Goal: Download file/media

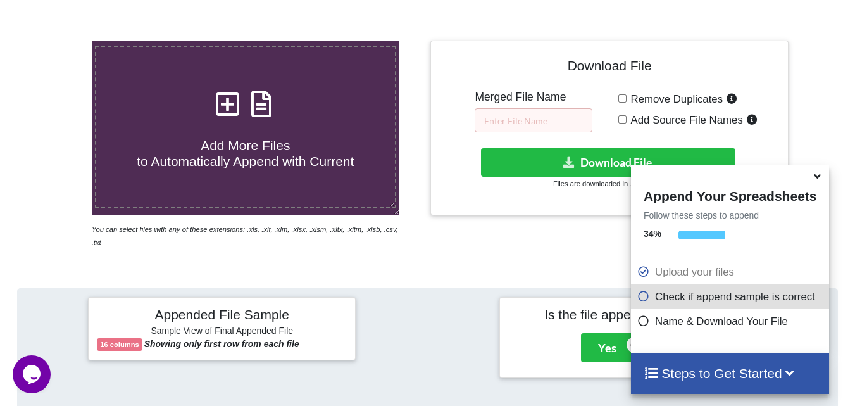
scroll to position [239, 0]
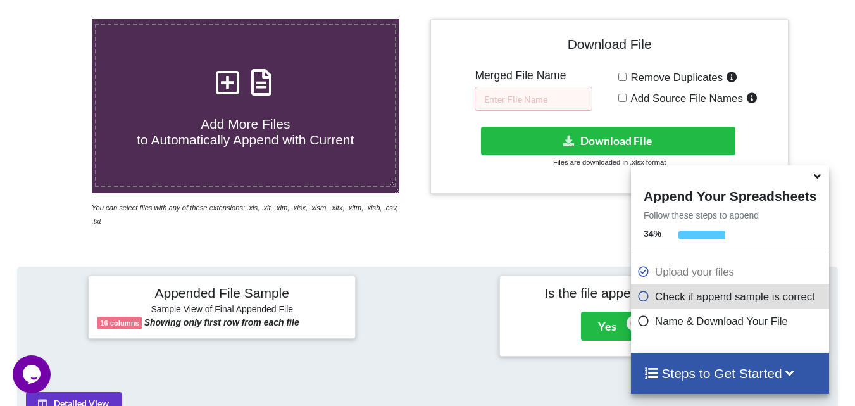
drag, startPoint x: 818, startPoint y: 183, endPoint x: 676, endPoint y: 216, distance: 145.6
click at [818, 180] on icon at bounding box center [816, 173] width 13 height 11
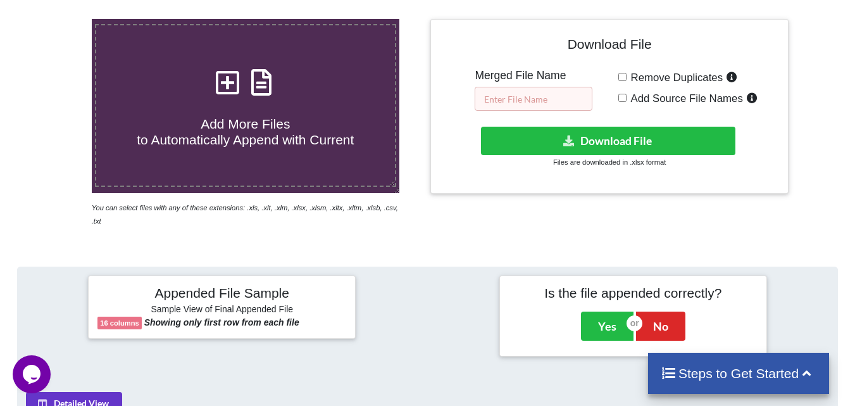
click at [566, 98] on input "text" at bounding box center [534, 99] width 118 height 24
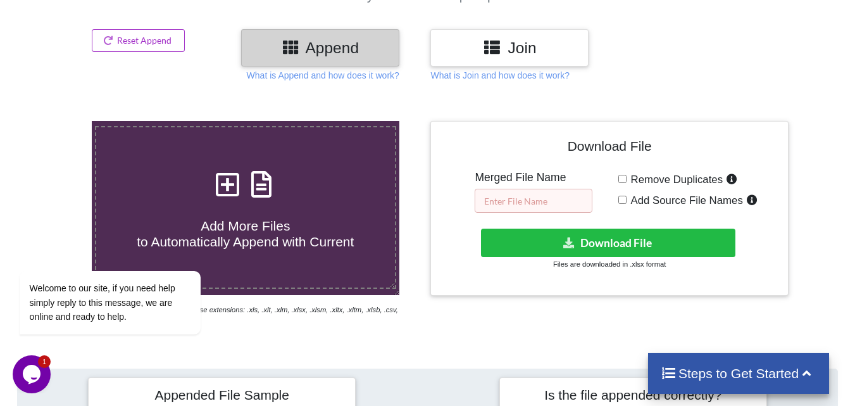
scroll to position [137, 0]
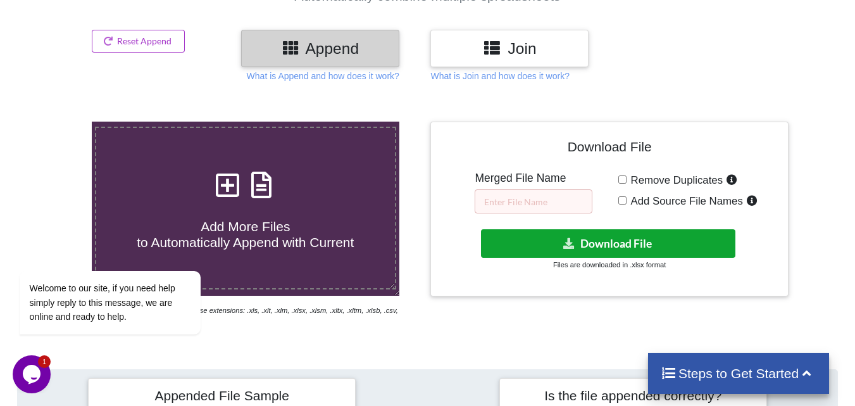
click at [643, 238] on button "Download File" at bounding box center [608, 243] width 254 height 28
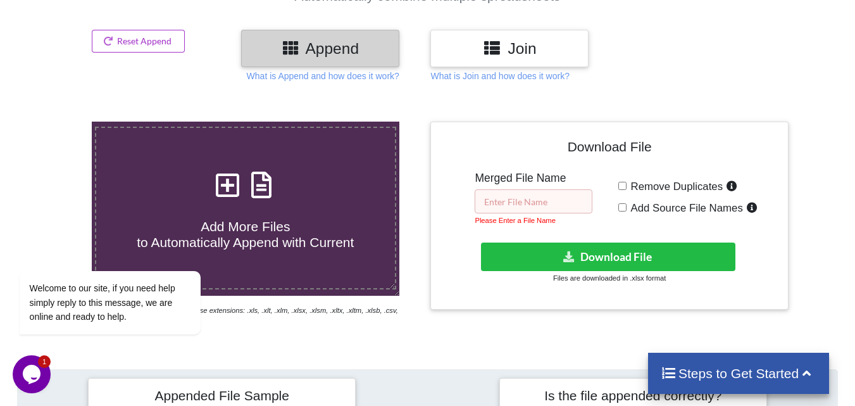
click at [530, 209] on input "text" at bounding box center [534, 201] width 118 height 24
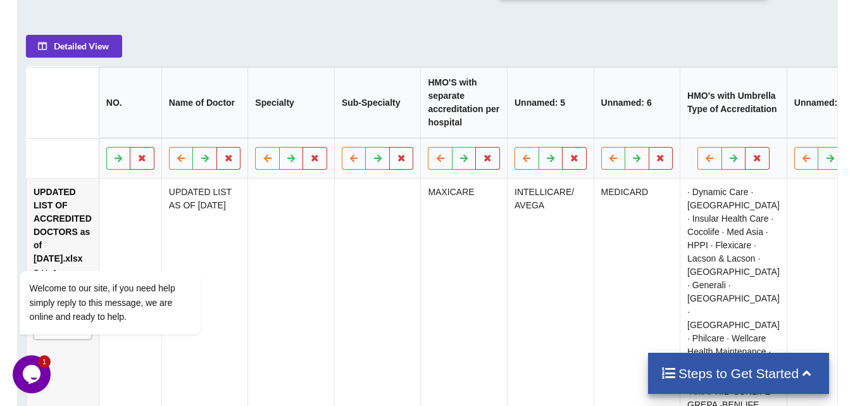
scroll to position [706, 0]
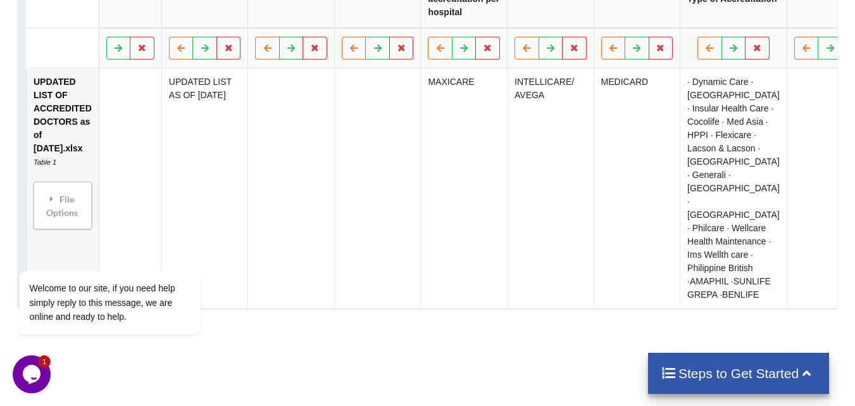
drag, startPoint x: 84, startPoint y: 142, endPoint x: 36, endPoint y: 74, distance: 83.0
click at [36, 74] on td "UPDATED LIST OF ACCREDITED DOCTORS as of [DATE].xlsx Table 1 File Options Impor…" at bounding box center [63, 188] width 72 height 240
copy td "UPDATED LIST OF ACCREDITED DOCTORS as of [DATE].xlsx"
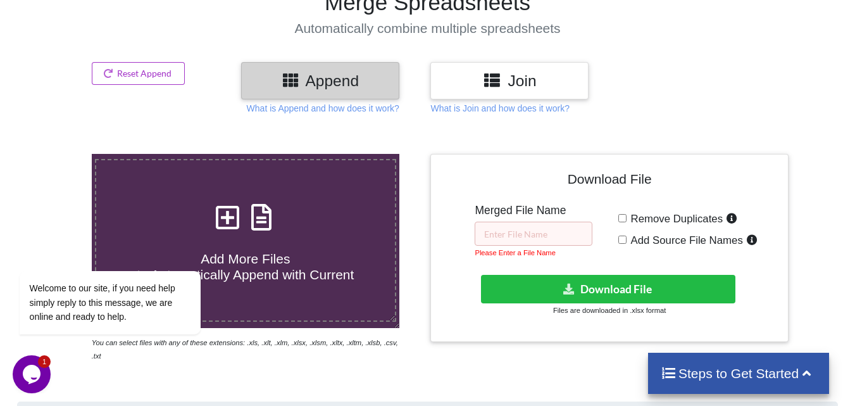
scroll to position [73, 0]
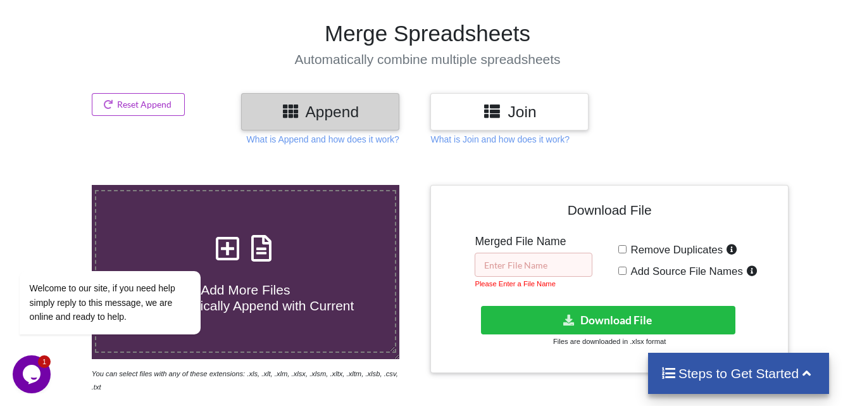
click at [535, 268] on input "text" at bounding box center [534, 264] width 118 height 24
paste input "UPDATED LIST OF ACCREDITED DOCTORS as of [DATE].xlsx"
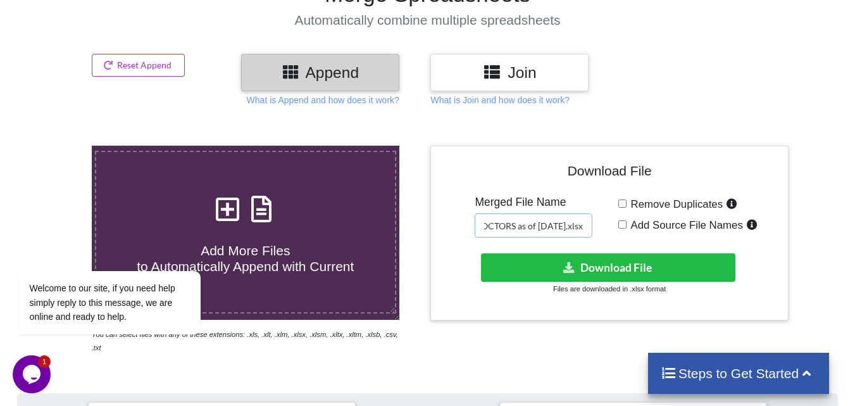
scroll to position [200, 0]
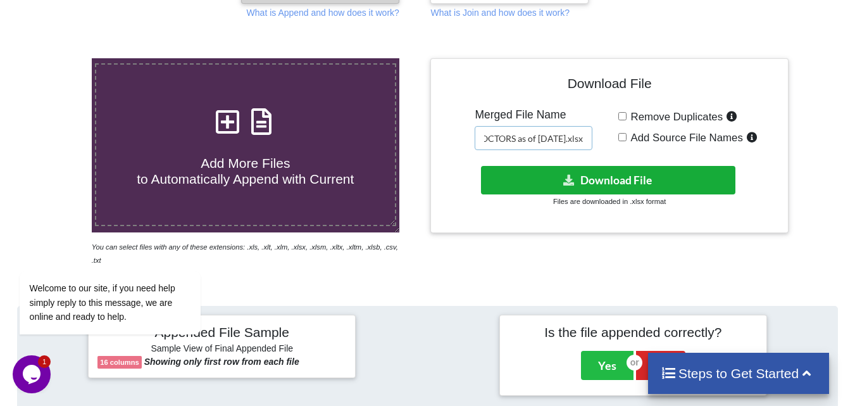
type input "UPDATED LIST OF ACCREDITED DOCTORS as of [DATE].xlsx"
click at [666, 177] on button "Download File" at bounding box center [608, 180] width 254 height 28
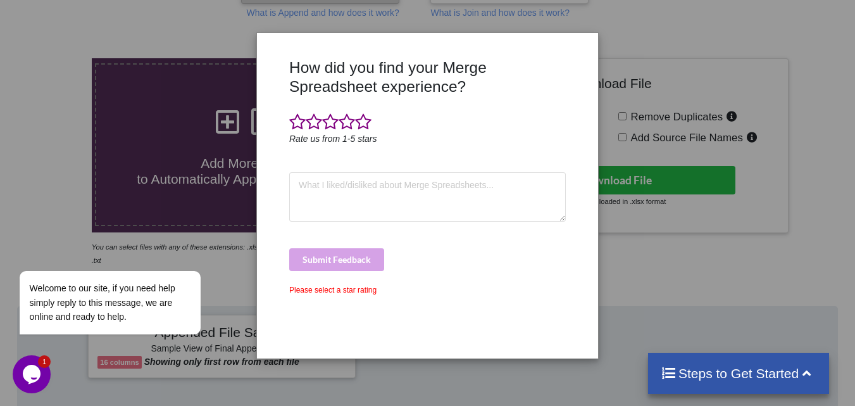
click at [685, 195] on div "How did you find your Merge Spreadsheet experience? Rate us from 1-5 stars Subm…" at bounding box center [427, 203] width 855 height 406
